Goal: Task Accomplishment & Management: Use online tool/utility

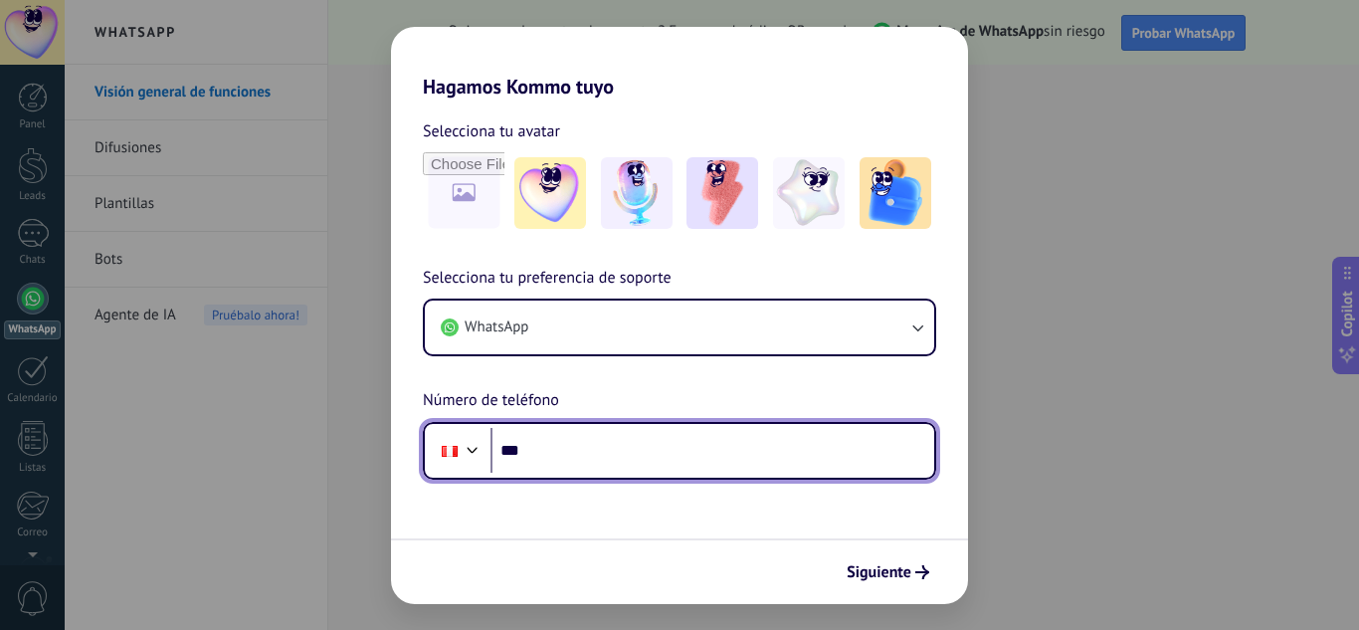
click at [773, 451] on input "***" at bounding box center [713, 451] width 444 height 46
type input "**********"
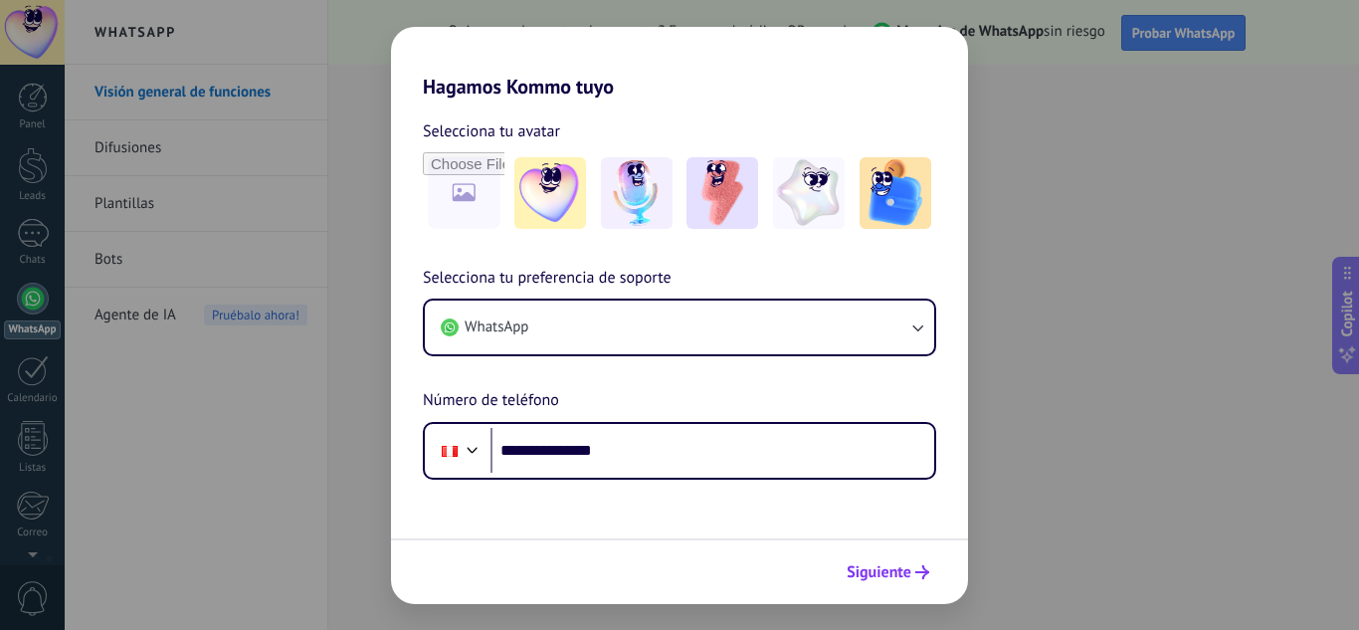
click at [871, 570] on span "Siguiente" at bounding box center [879, 572] width 65 height 14
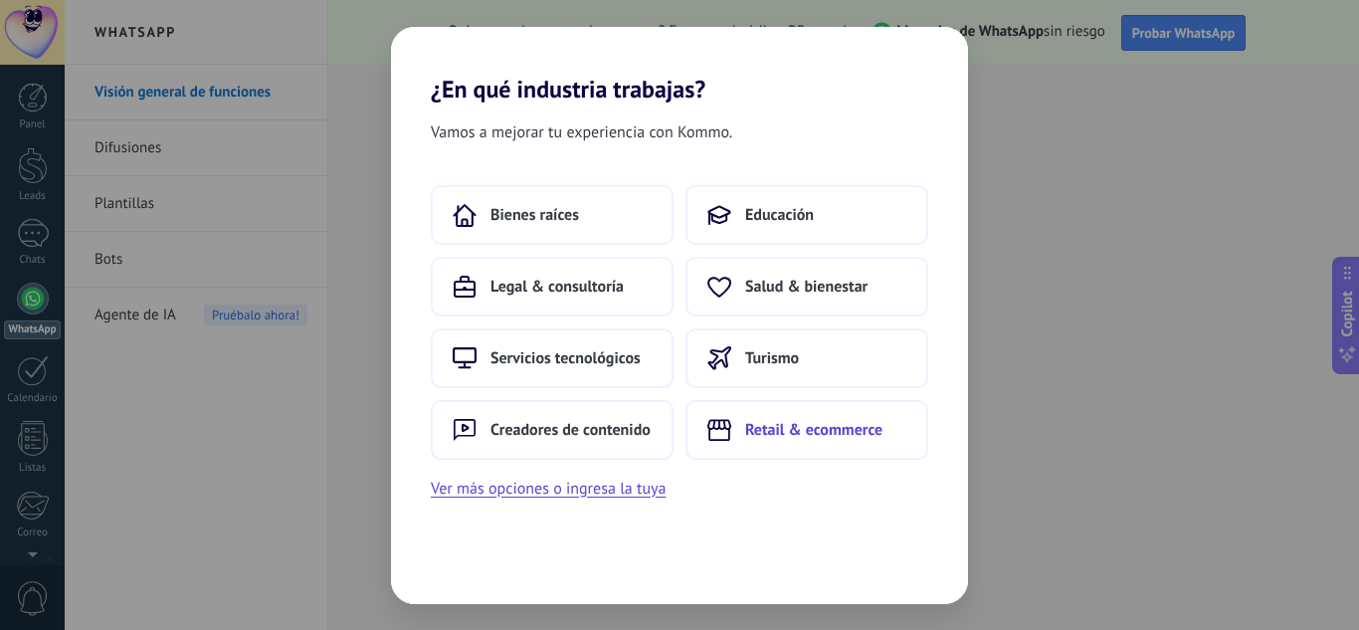
click at [796, 434] on span "Retail & ecommerce" at bounding box center [813, 430] width 137 height 20
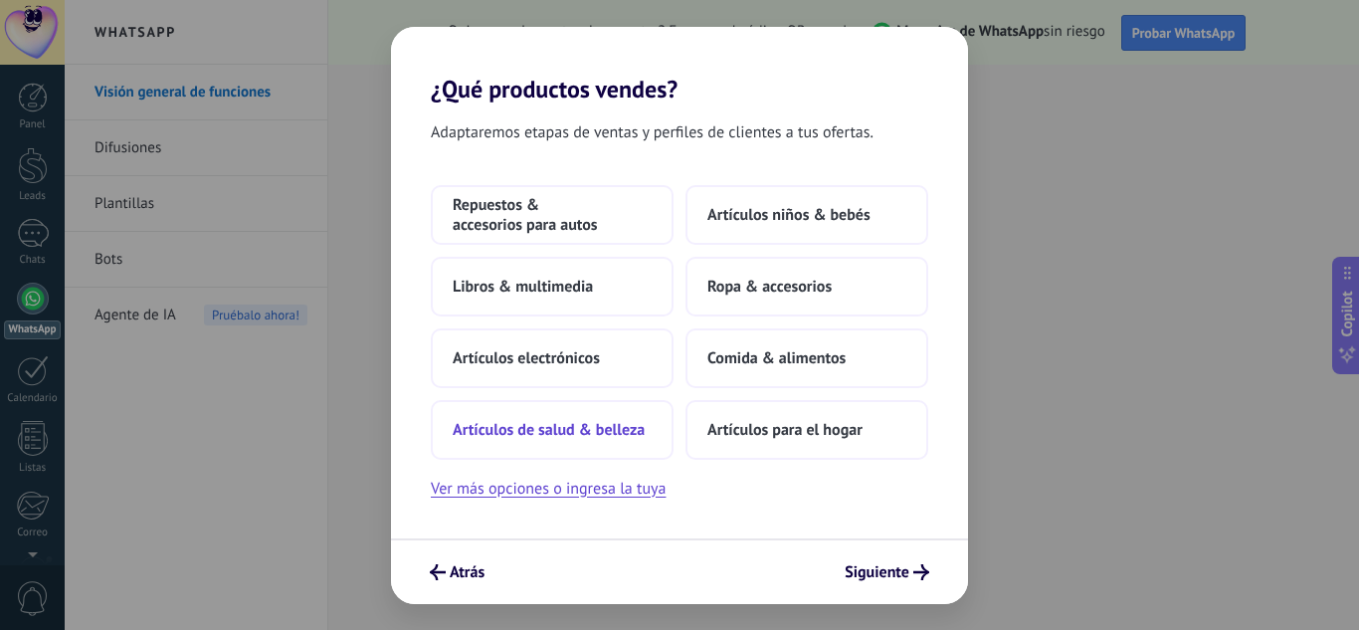
click at [606, 431] on span "Artículos de salud & belleza" at bounding box center [549, 430] width 192 height 20
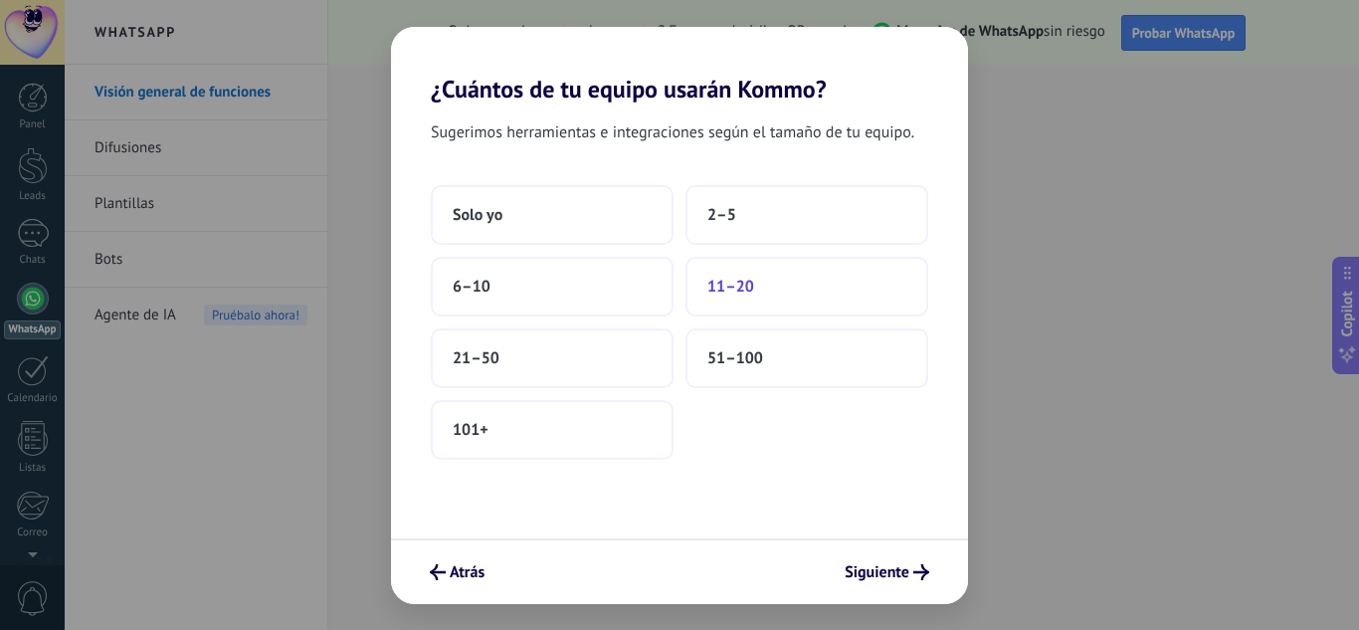
click at [733, 293] on span "11–20" at bounding box center [730, 287] width 47 height 20
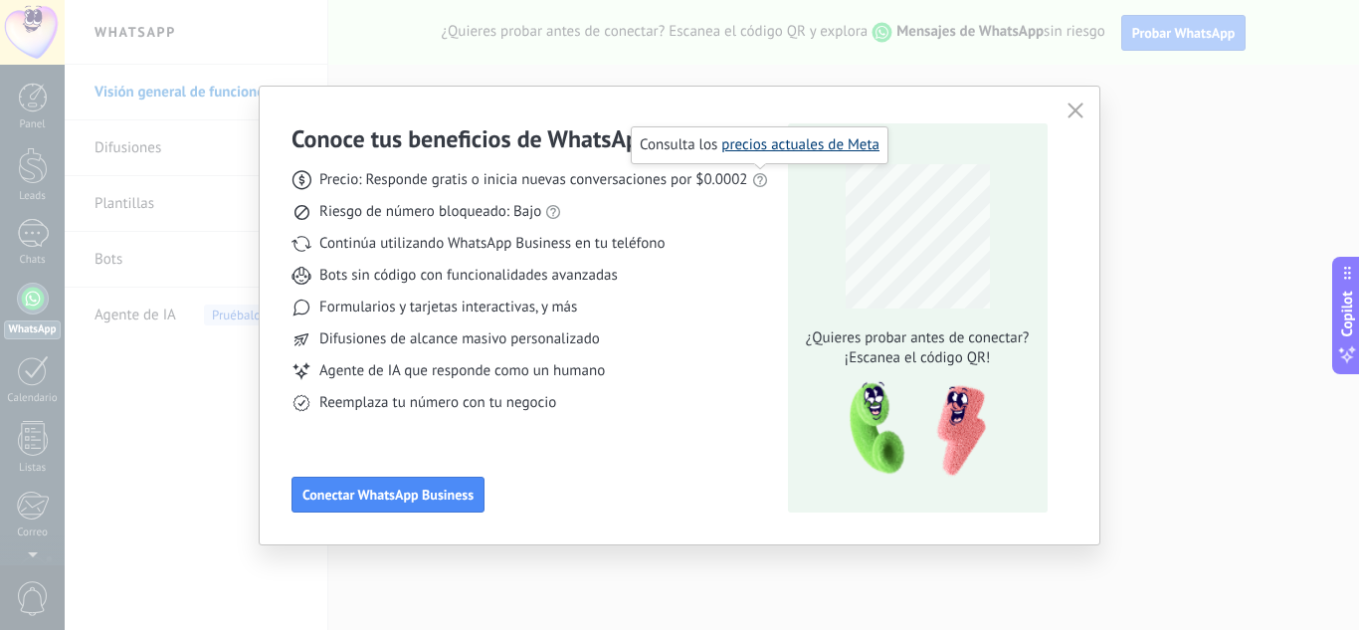
click at [780, 148] on link "precios actuales de Meta" at bounding box center [800, 144] width 158 height 19
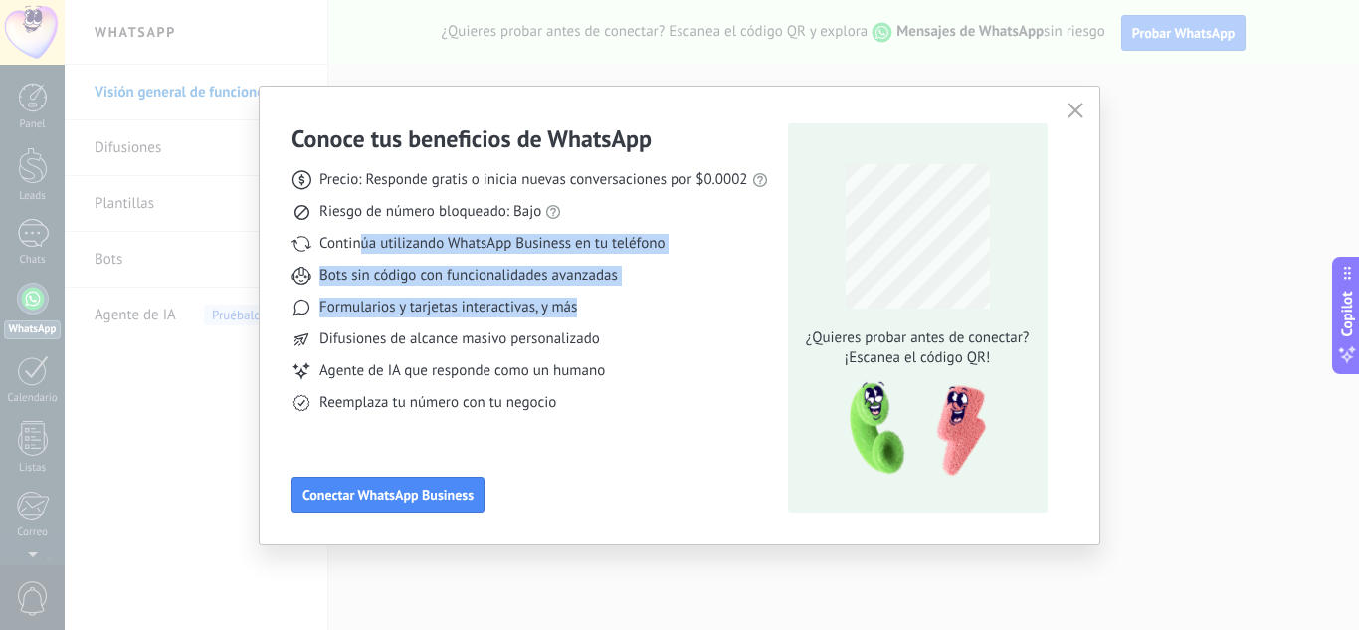
drag, startPoint x: 364, startPoint y: 244, endPoint x: 595, endPoint y: 315, distance: 241.7
click at [595, 315] on div "Precio: Responde gratis o inicia nuevas conversaciones por $0.0002 Riesgo de nú…" at bounding box center [530, 283] width 477 height 259
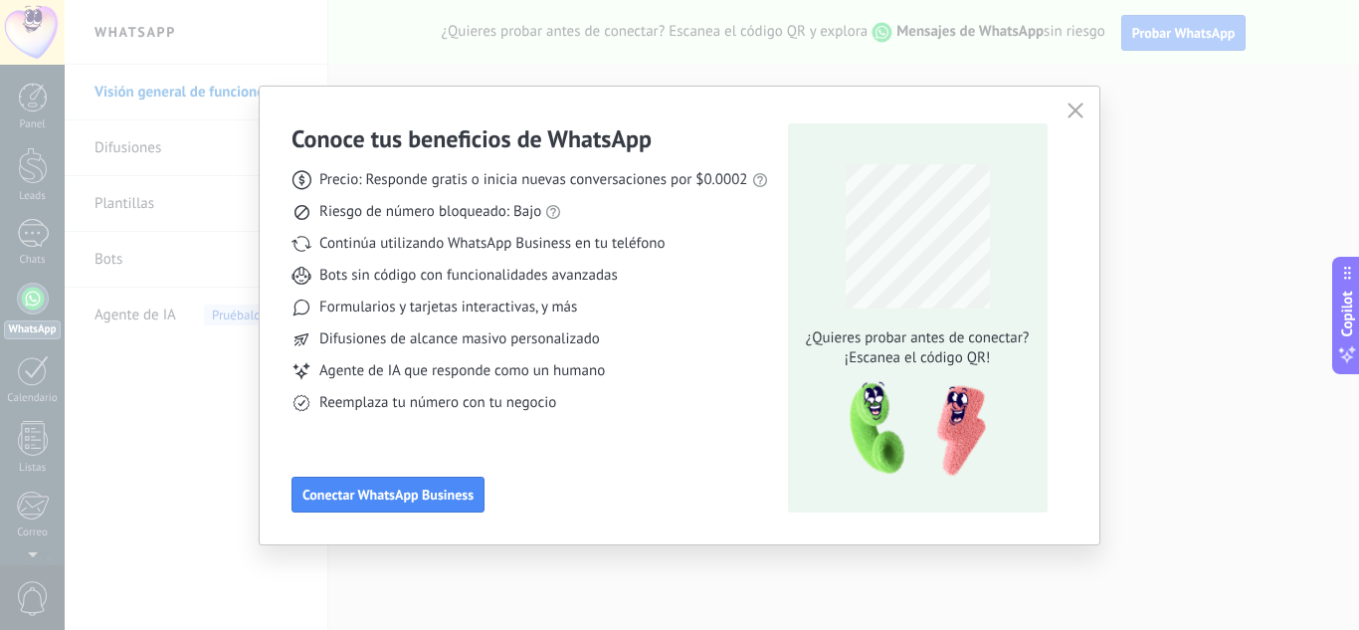
click at [560, 419] on div "Conoce tus beneficios de WhatsApp Precio: Responde gratis o inicia nuevas conve…" at bounding box center [530, 317] width 477 height 389
click at [566, 181] on link "las reglas de WhatsApp" at bounding box center [577, 176] width 148 height 19
click at [422, 503] on button "Conectar WhatsApp Business" at bounding box center [388, 495] width 193 height 36
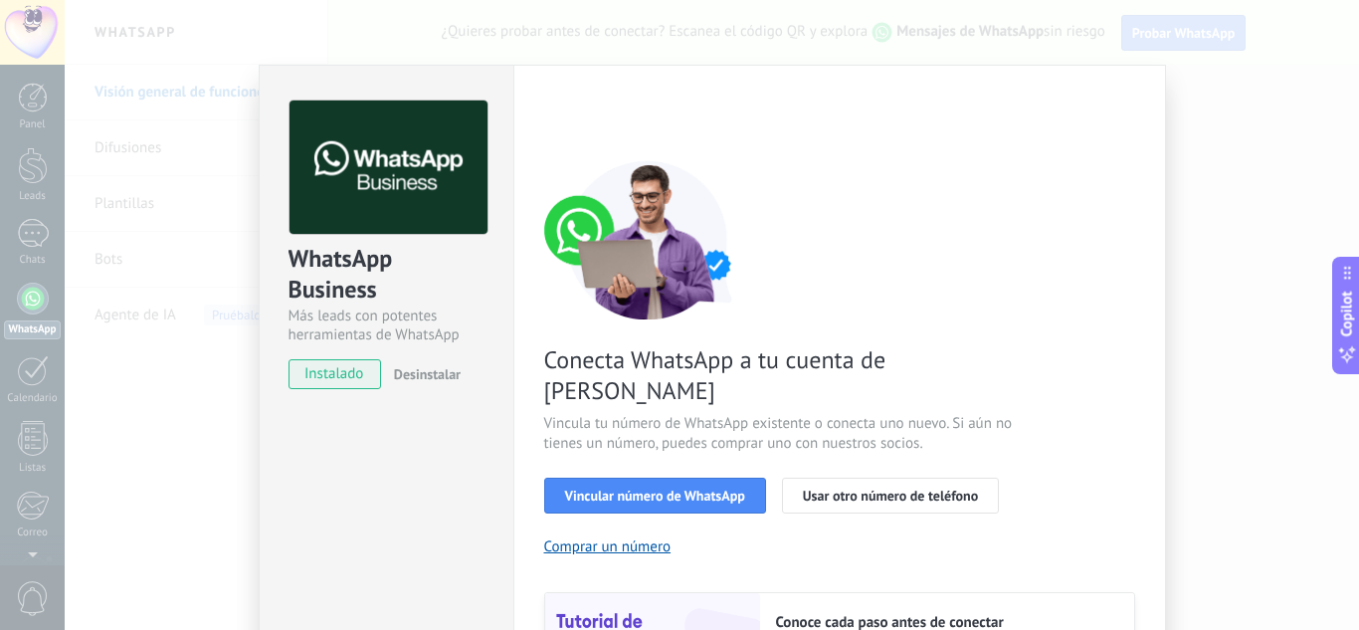
scroll to position [99, 0]
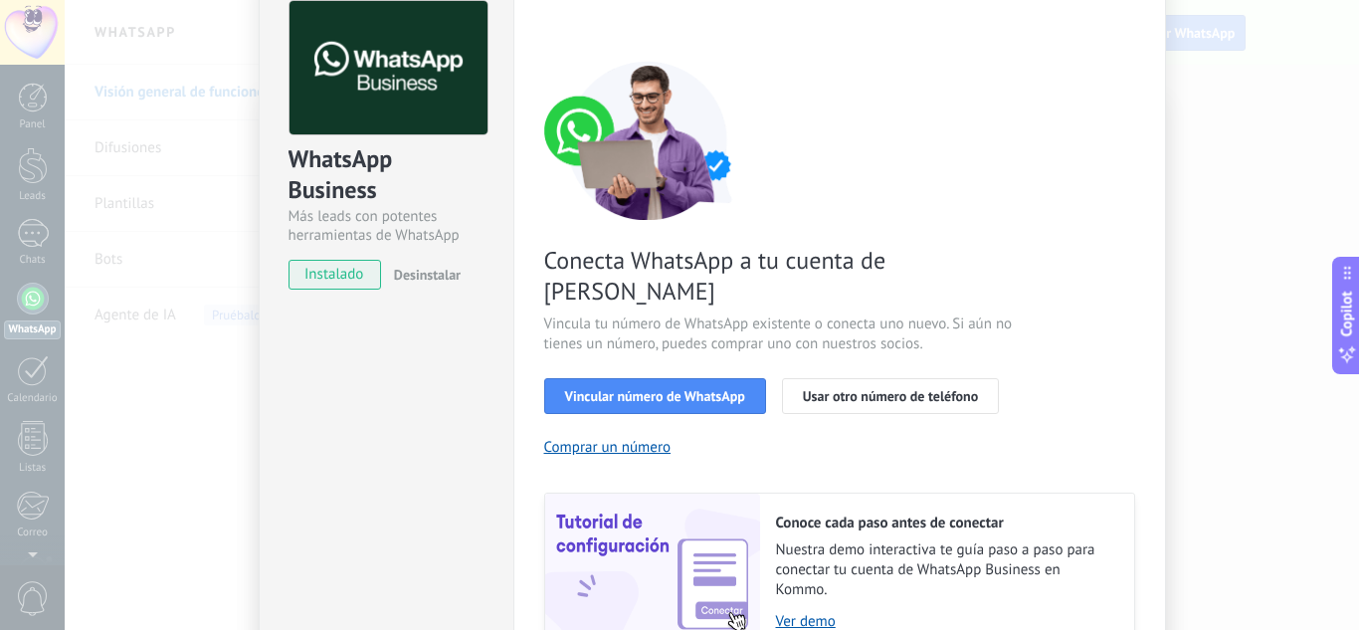
click at [342, 283] on span "instalado" at bounding box center [335, 275] width 91 height 30
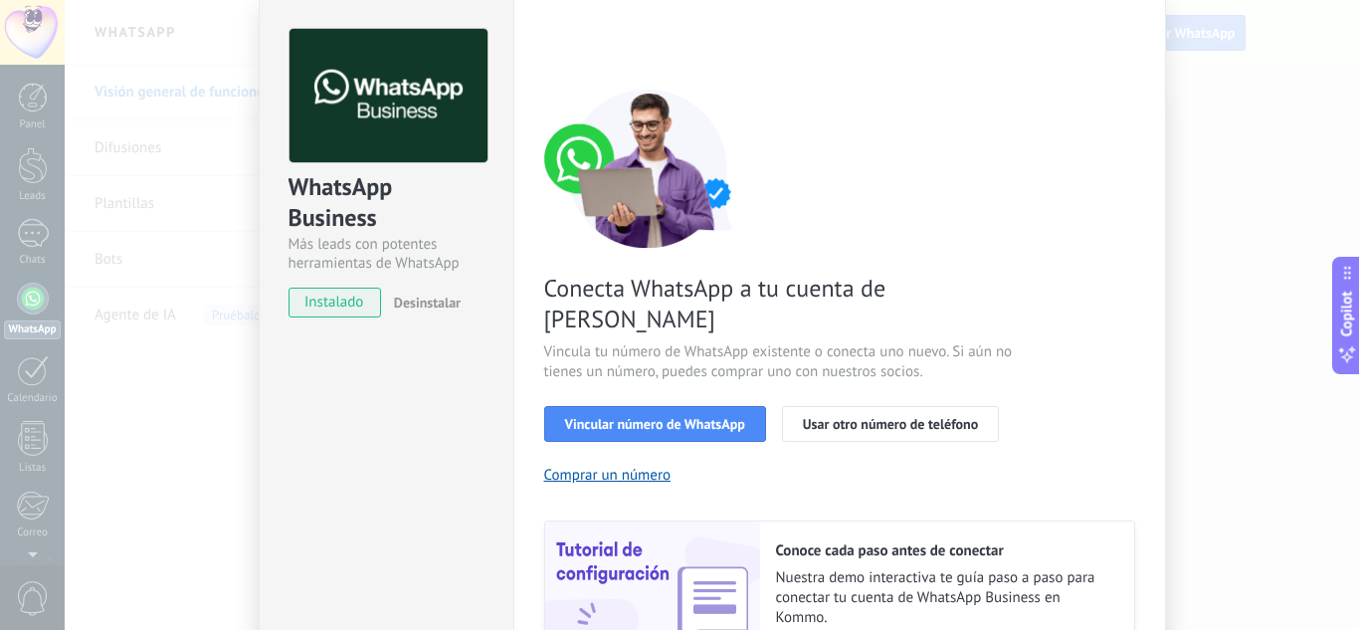
scroll to position [55, 0]
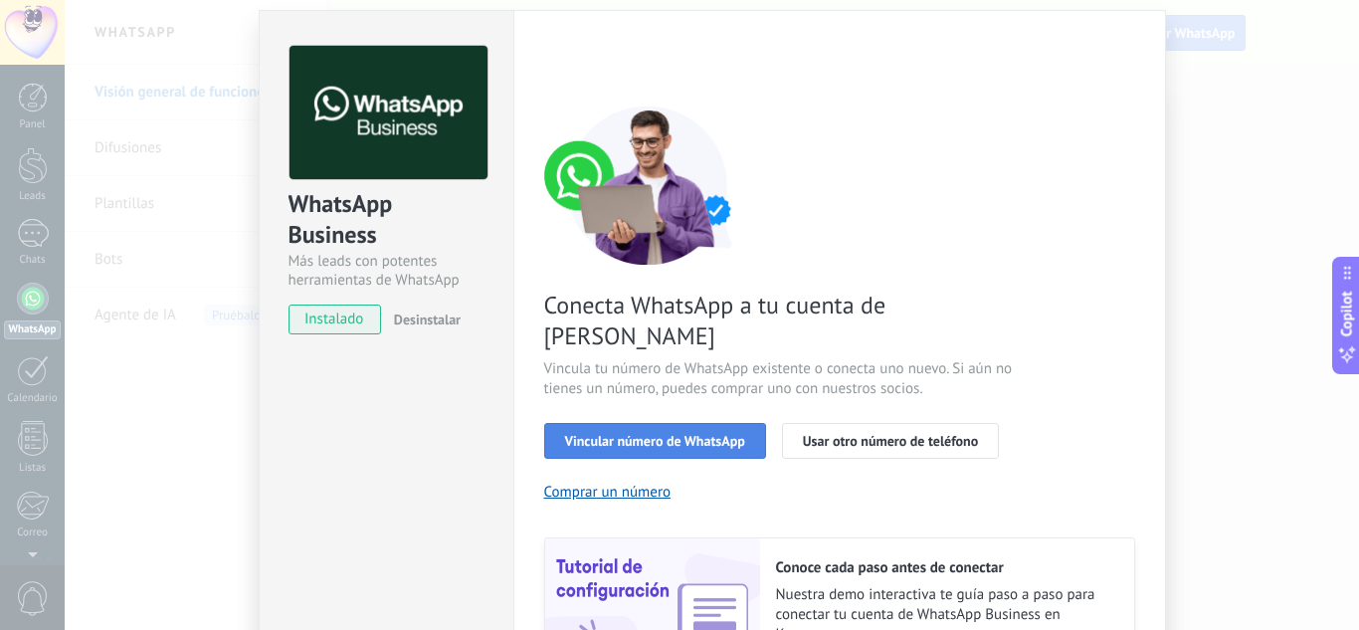
click at [618, 434] on span "Vincular número de WhatsApp" at bounding box center [655, 441] width 180 height 14
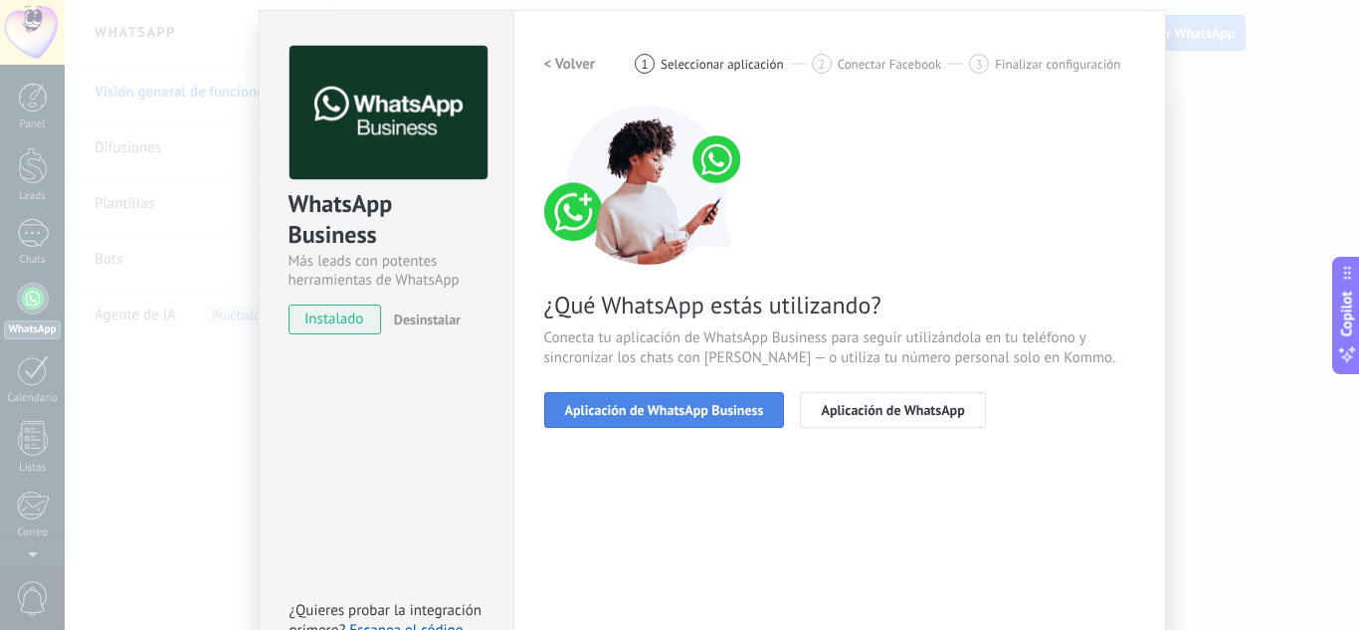
click at [584, 420] on button "Aplicación de WhatsApp Business" at bounding box center [664, 410] width 241 height 36
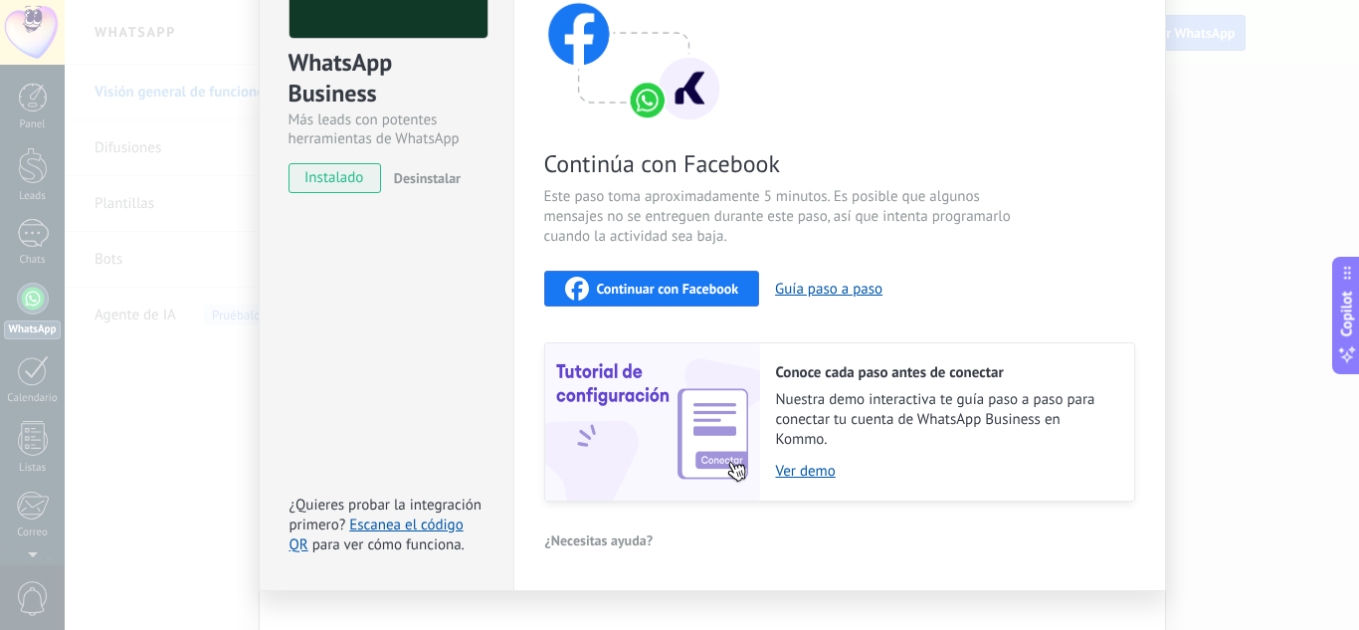
scroll to position [231, 0]
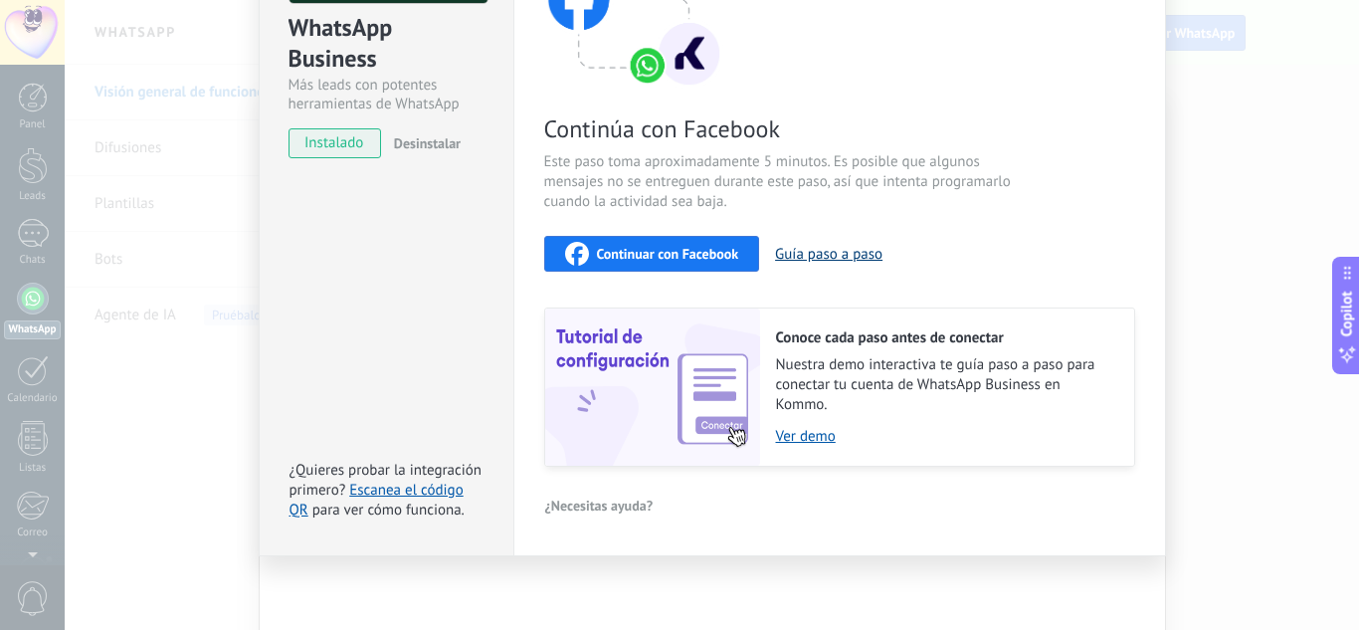
click at [798, 255] on button "Guía paso a paso" at bounding box center [828, 254] width 107 height 19
click at [396, 483] on link "Escanea el código QR" at bounding box center [377, 500] width 174 height 39
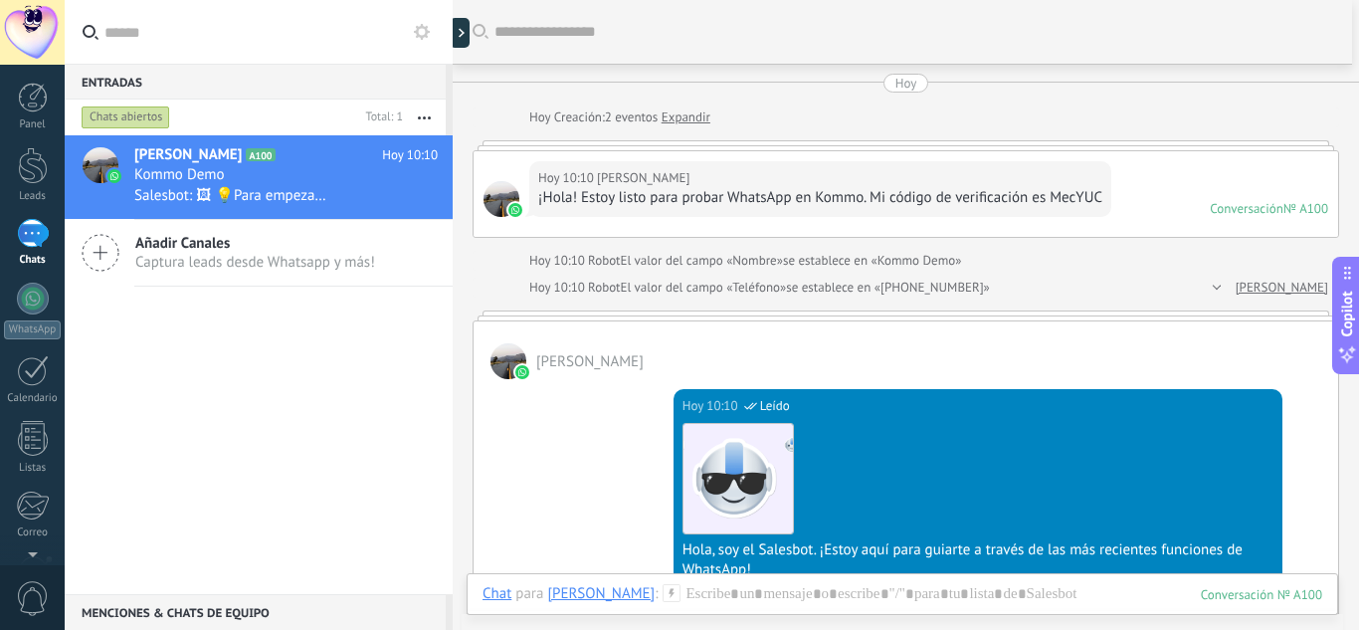
click at [1149, 148] on div at bounding box center [906, 145] width 867 height 10
drag, startPoint x: 903, startPoint y: 319, endPoint x: 905, endPoint y: 364, distance: 44.8
click at [905, 353] on div "[PERSON_NAME]" at bounding box center [906, 350] width 865 height 58
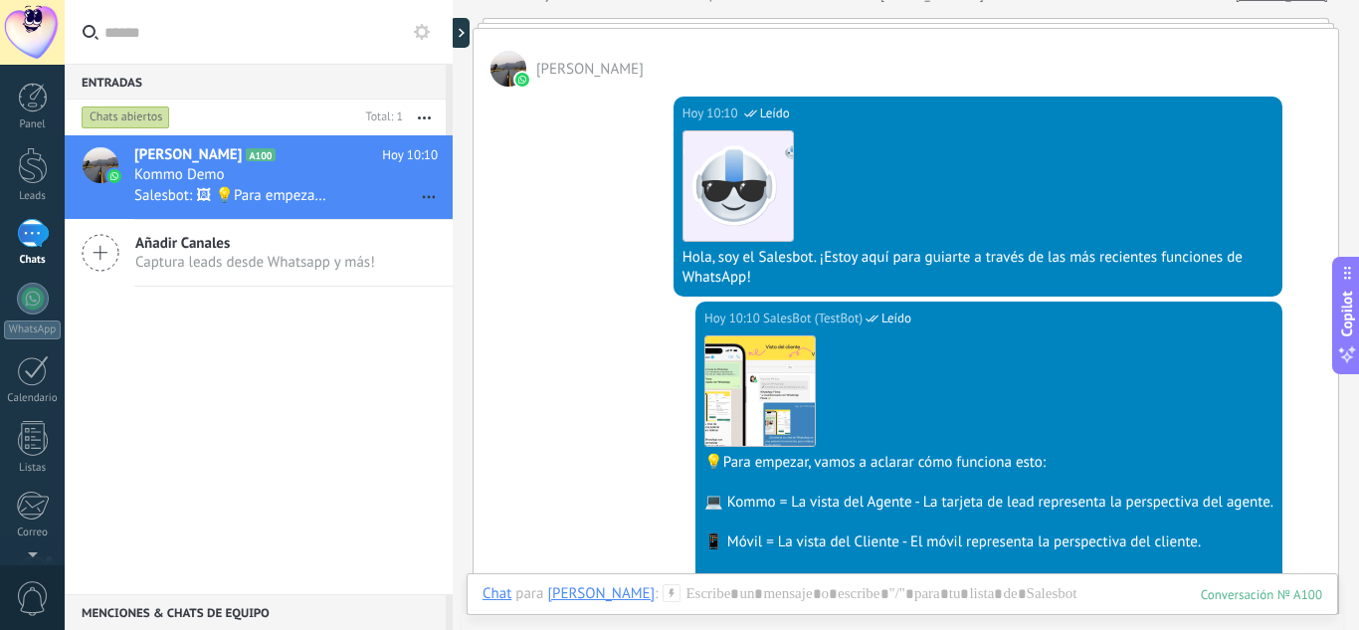
scroll to position [398, 0]
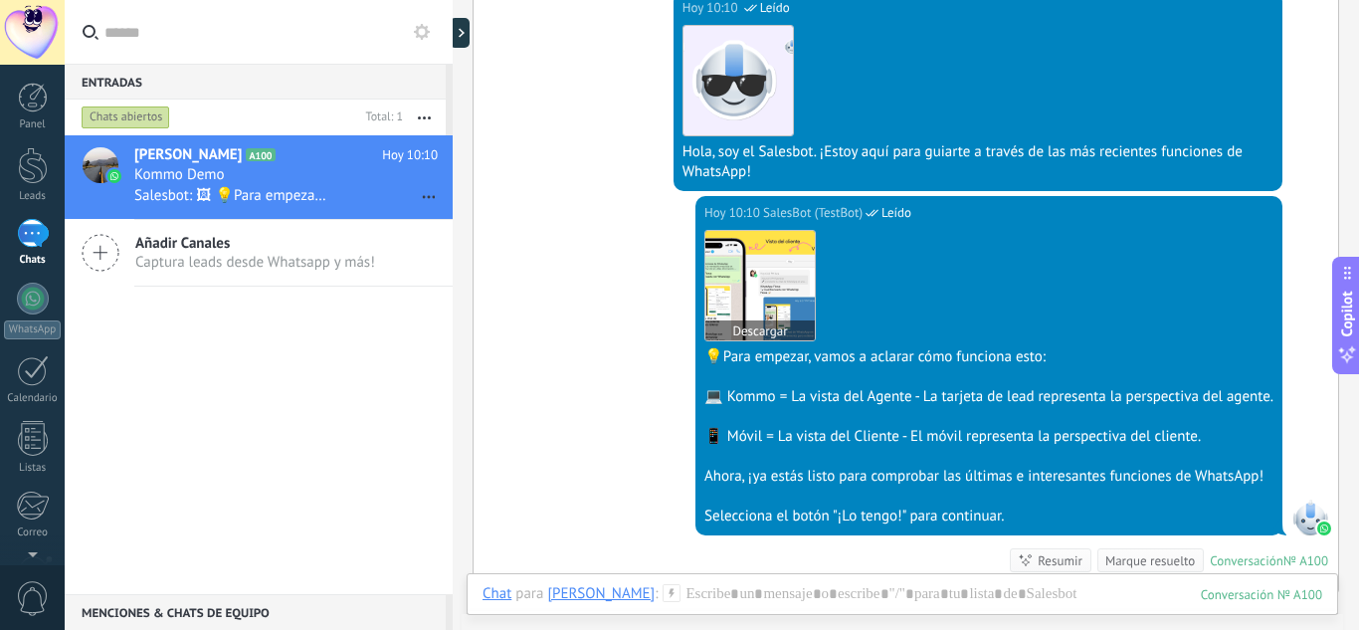
click at [731, 309] on img at bounding box center [759, 285] width 109 height 109
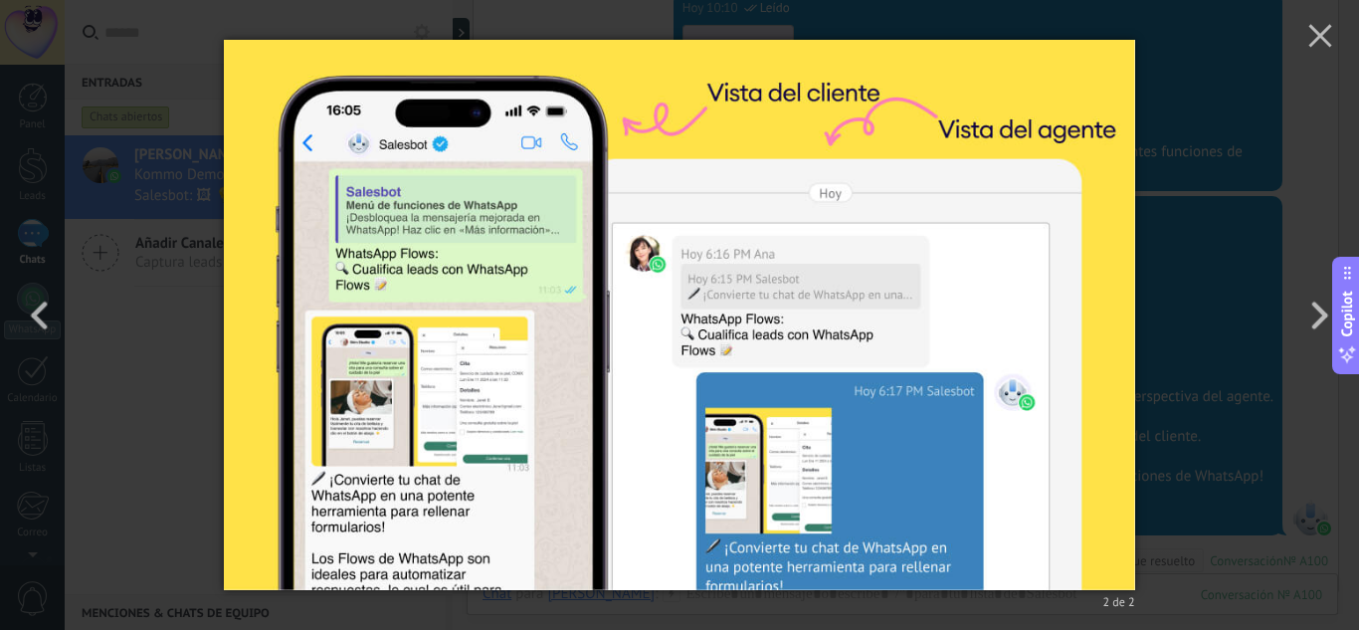
click at [1162, 361] on div "2 de 2" at bounding box center [679, 315] width 1359 height 630
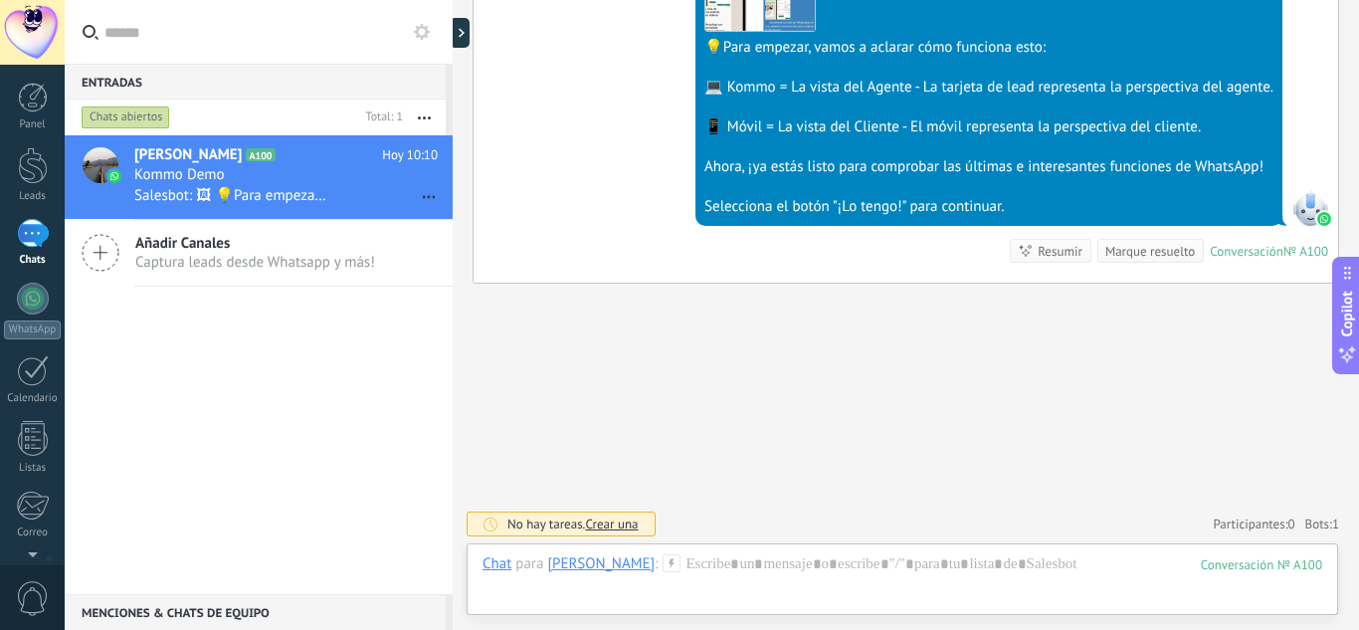
scroll to position [708, 0]
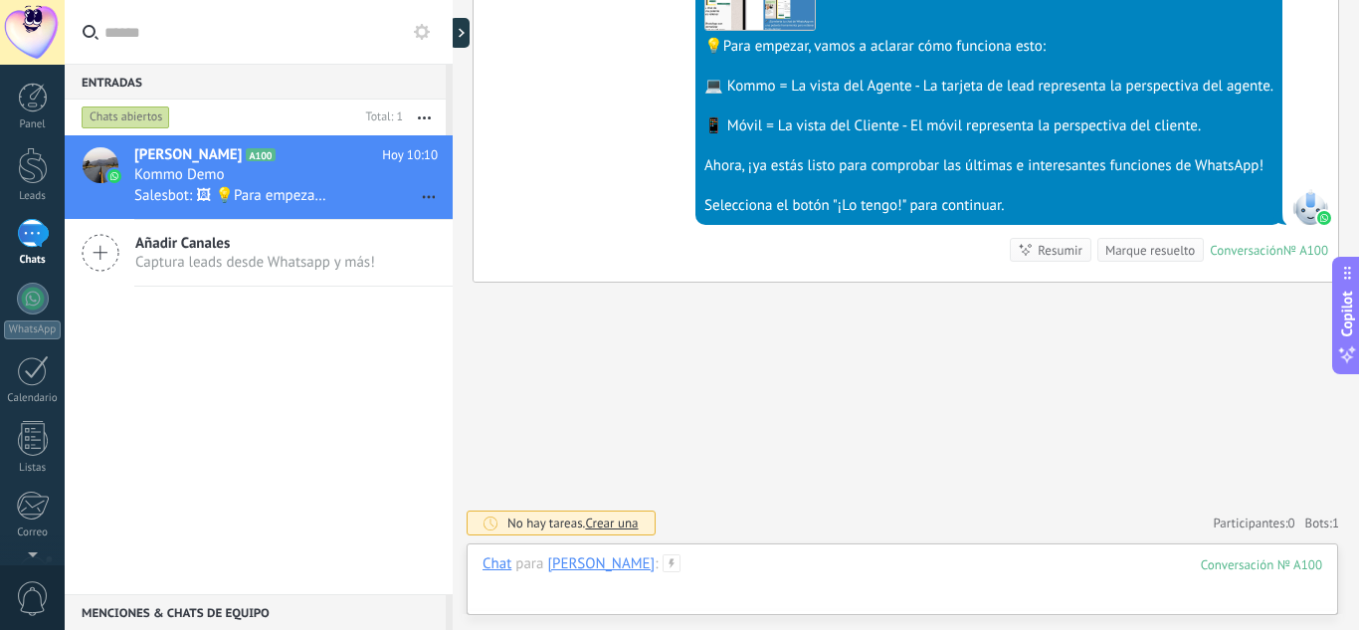
click at [834, 560] on div at bounding box center [903, 584] width 840 height 60
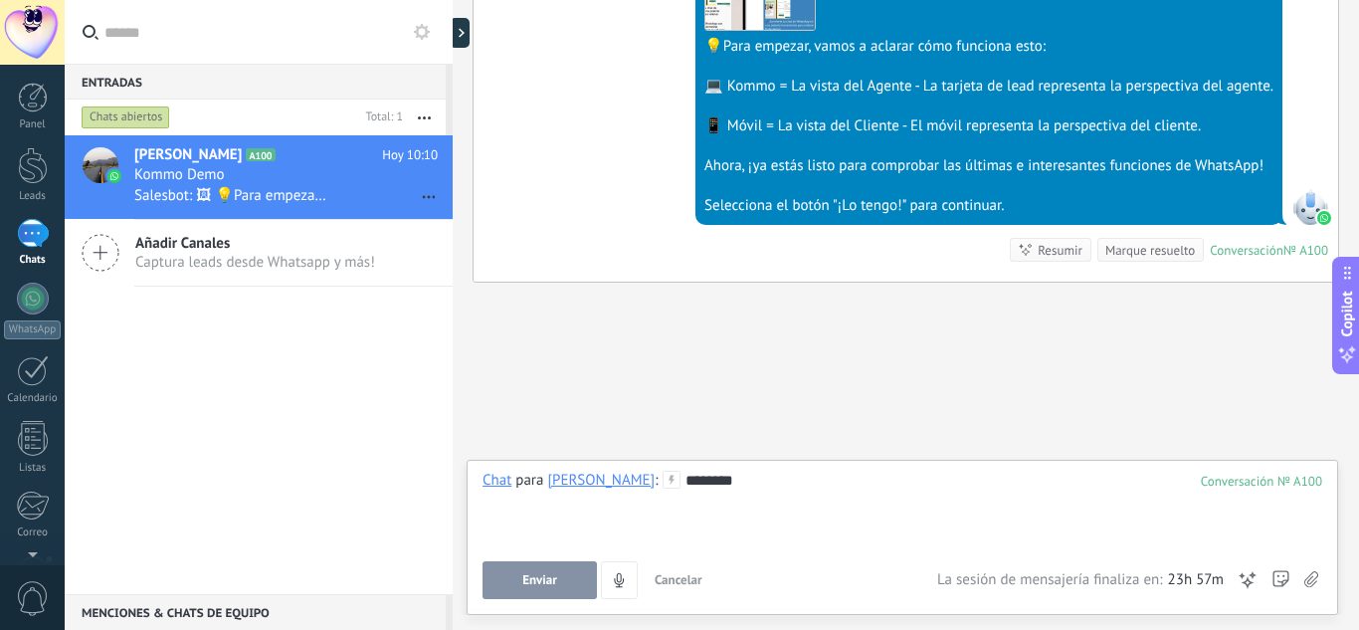
click at [559, 571] on button "Enviar" at bounding box center [540, 580] width 114 height 38
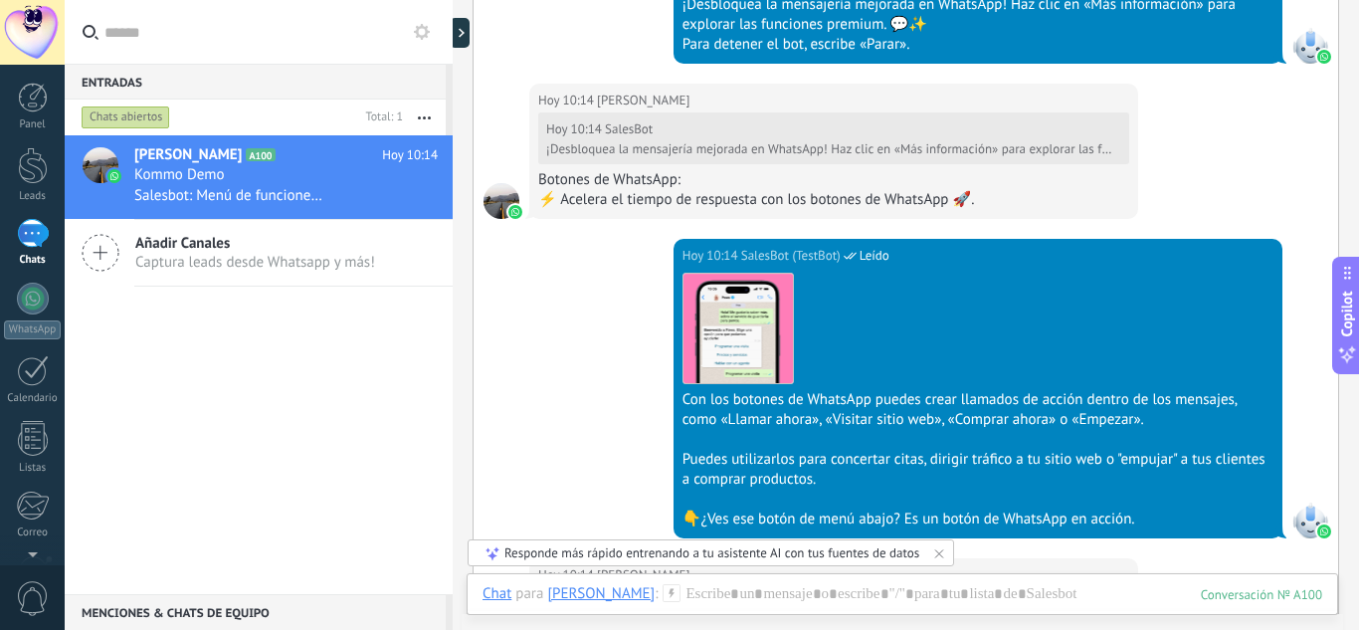
scroll to position [1375, 0]
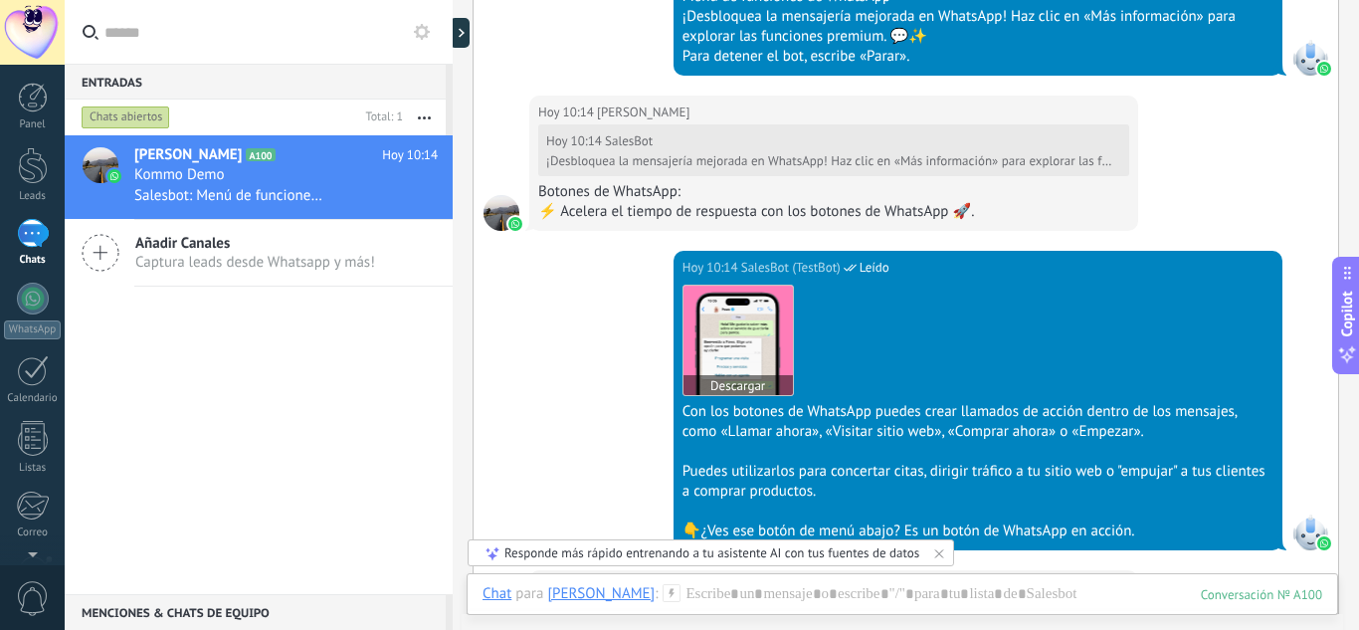
click at [759, 365] on img at bounding box center [738, 340] width 109 height 109
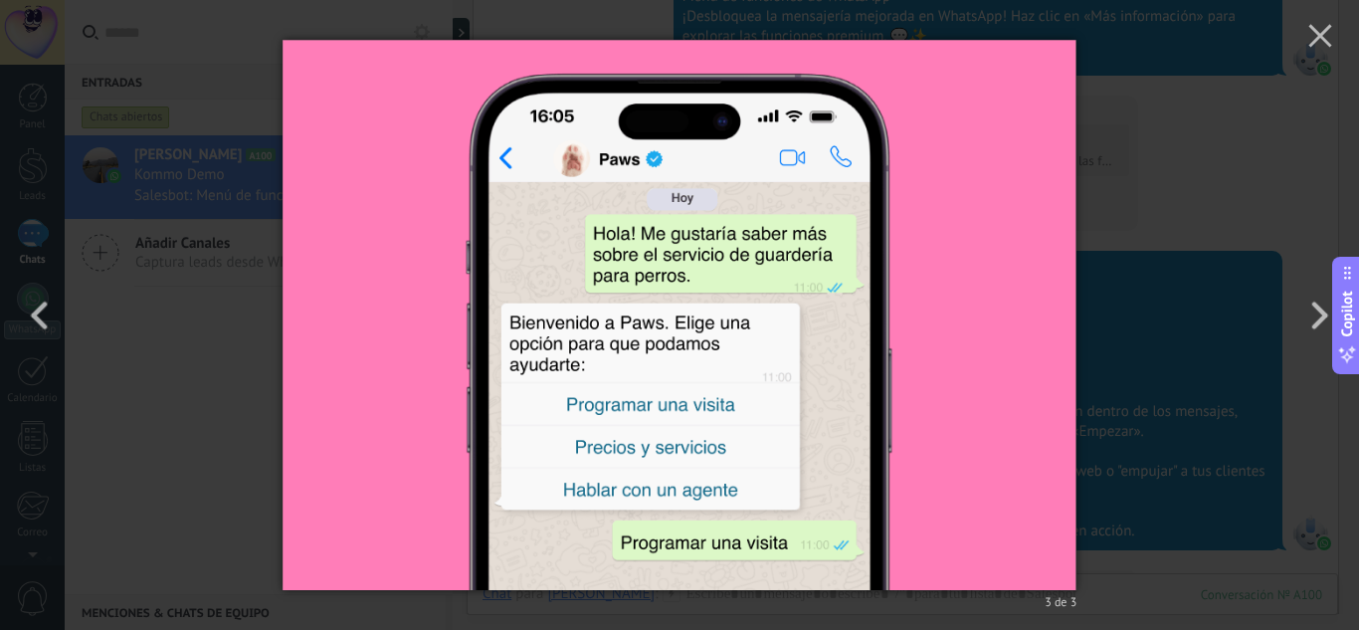
click at [995, 466] on img at bounding box center [680, 315] width 794 height 630
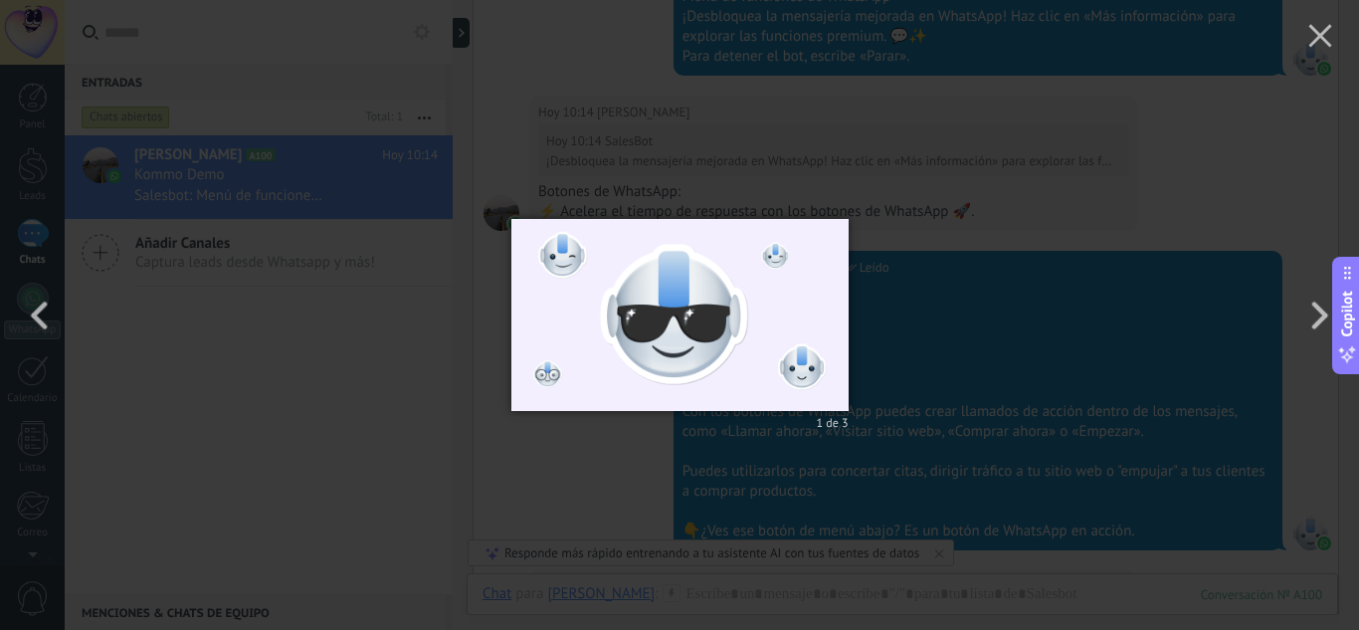
click at [1038, 454] on div "1 de 3" at bounding box center [679, 315] width 1359 height 630
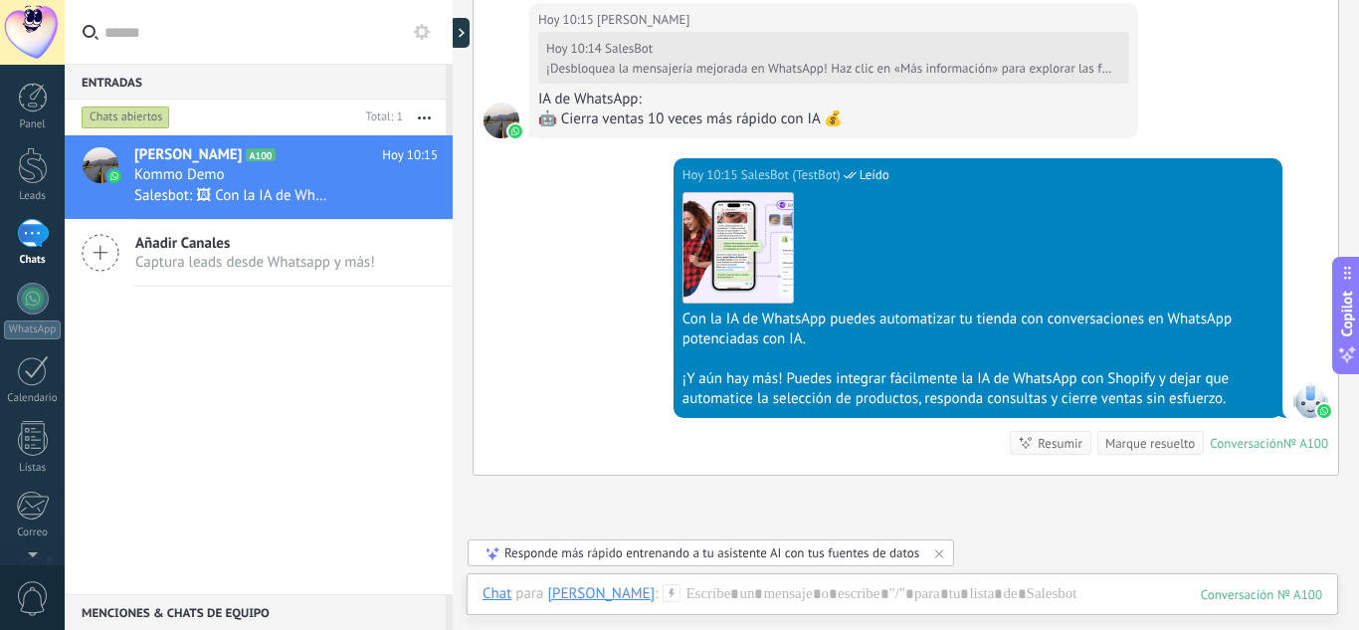
scroll to position [2208, 0]
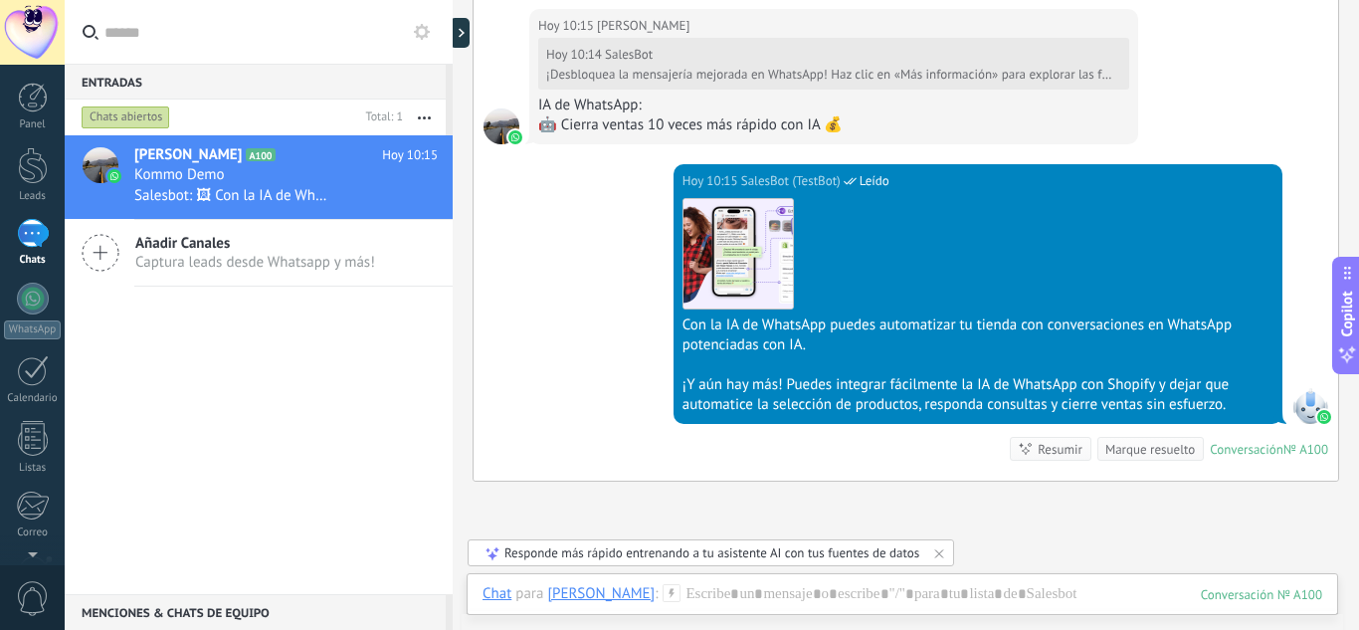
click at [796, 240] on div "Descargar" at bounding box center [978, 253] width 591 height 111
click at [765, 260] on img at bounding box center [738, 253] width 109 height 109
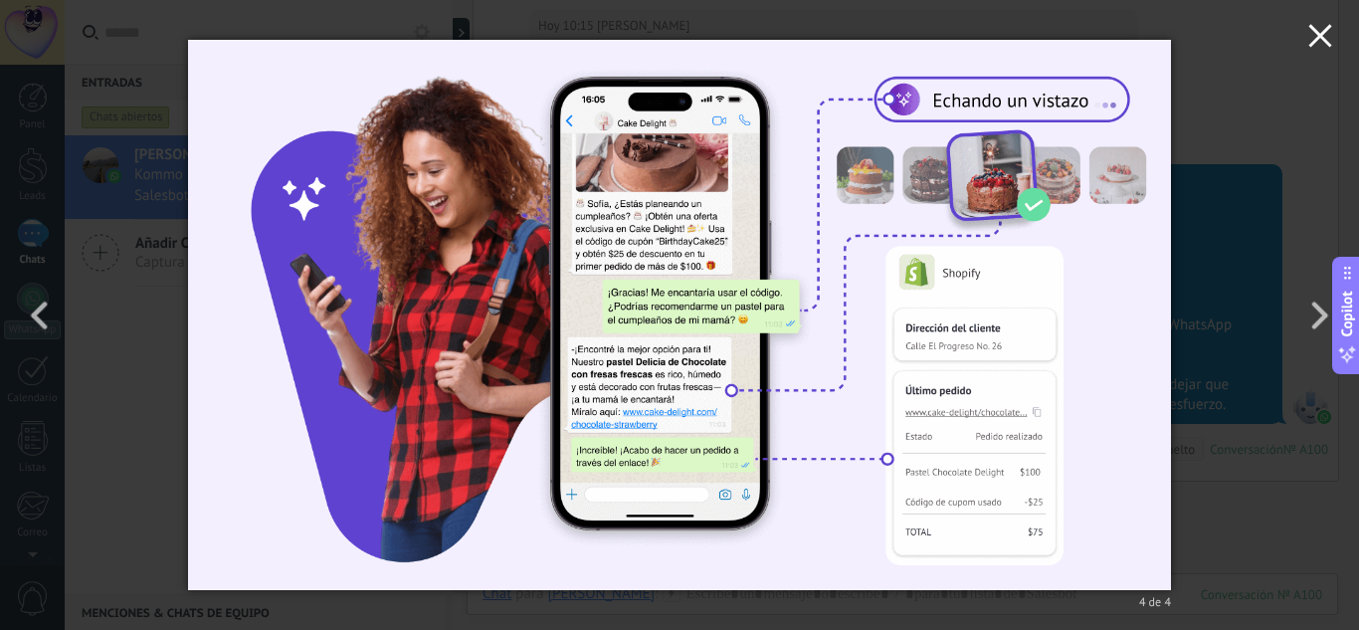
click at [1328, 27] on use "button" at bounding box center [1319, 35] width 23 height 23
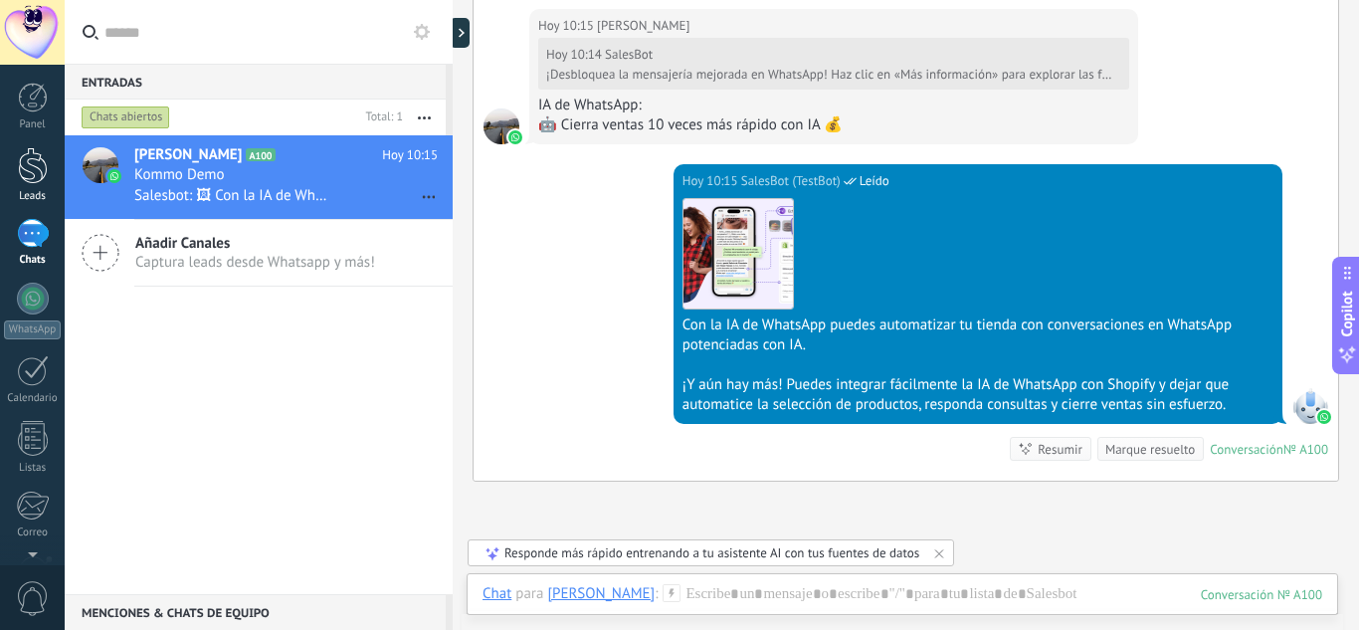
click at [37, 172] on div at bounding box center [33, 165] width 30 height 37
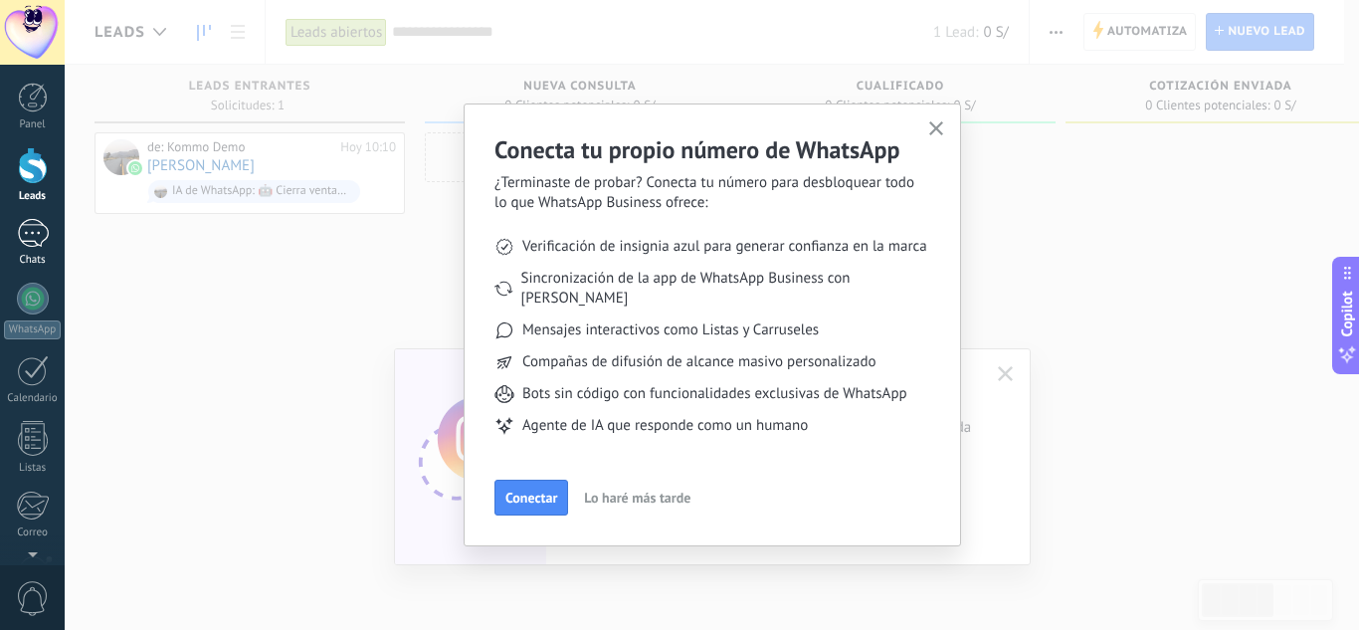
click at [34, 251] on link "1 Chats" at bounding box center [32, 243] width 65 height 48
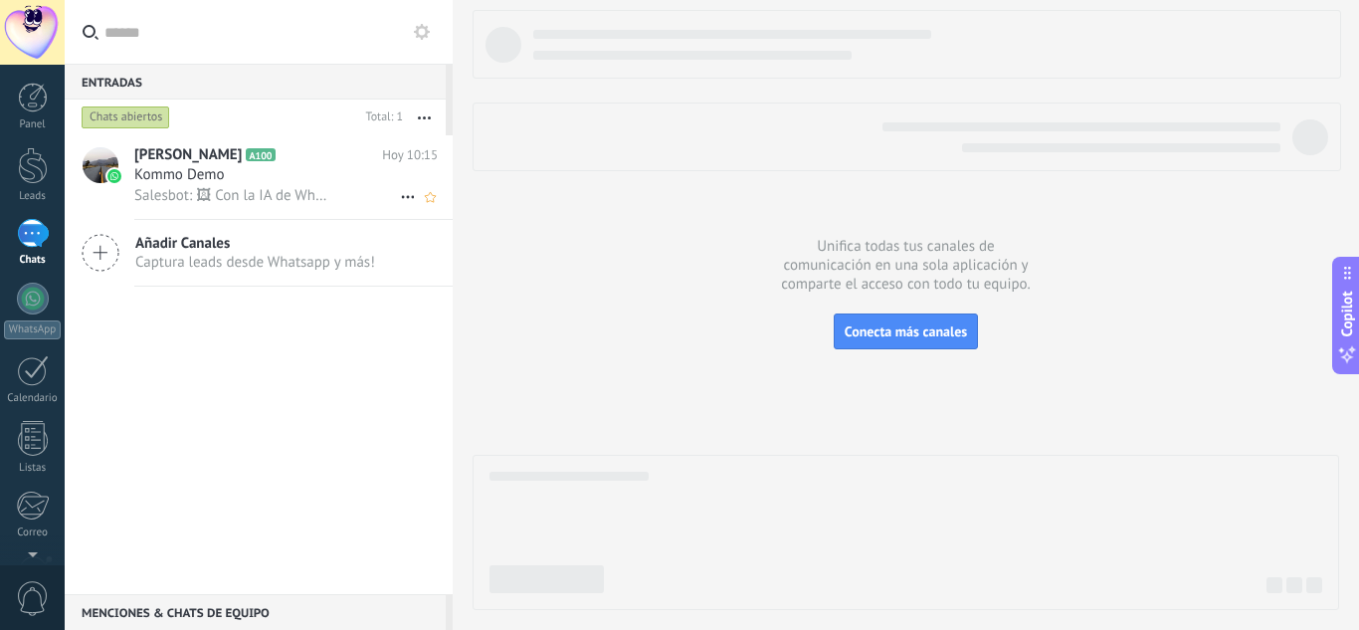
click at [270, 164] on h2 "[PERSON_NAME] A100" at bounding box center [258, 155] width 248 height 20
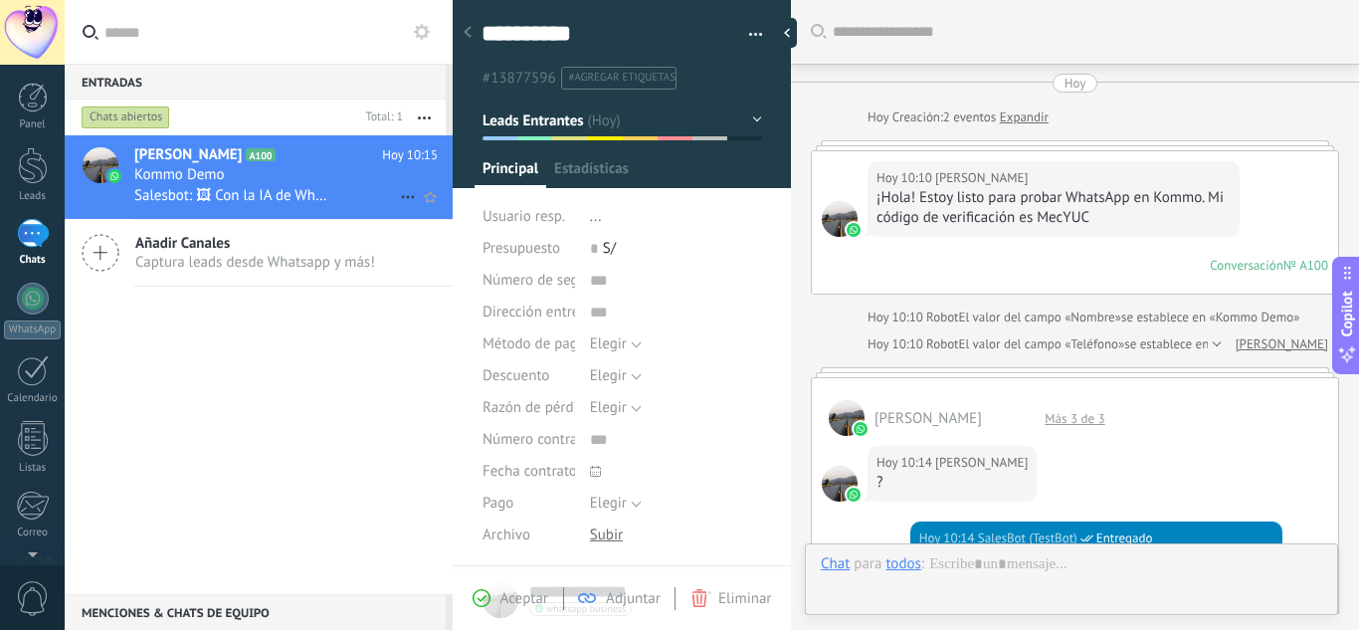
type textarea "**********"
